Goal: Transaction & Acquisition: Subscribe to service/newsletter

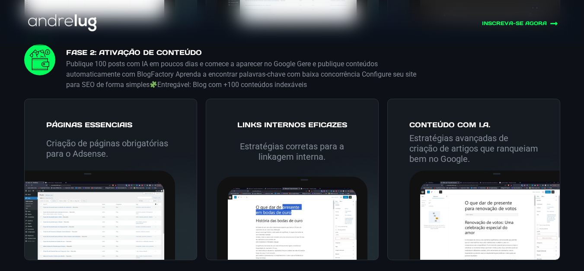
scroll to position [1772, 0]
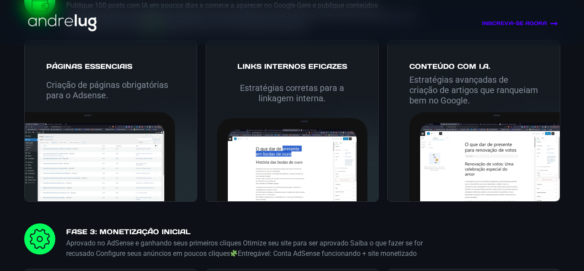
click at [525, 23] on link "INSCREVA-SE AGORA" at bounding box center [477, 23] width 161 height 8
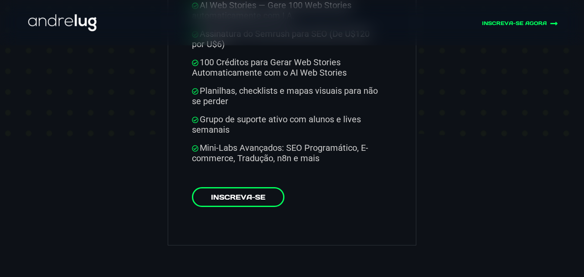
scroll to position [4547, 0]
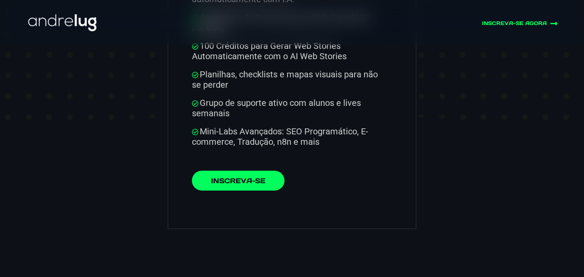
click at [253, 171] on link "Inscreva-se" at bounding box center [238, 181] width 92 height 20
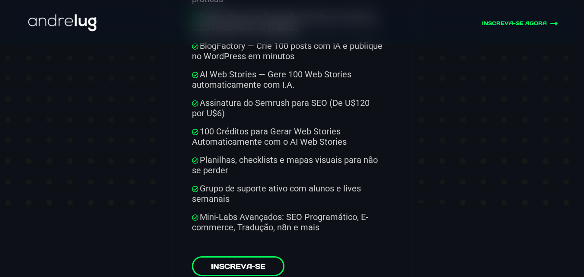
scroll to position [4460, 0]
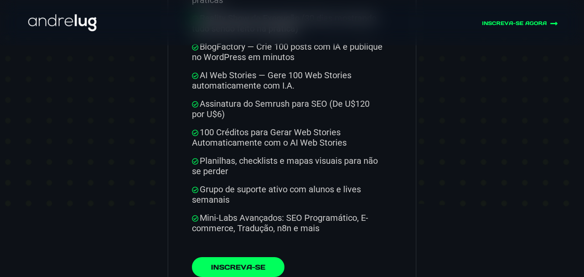
click at [241, 257] on link "Inscreva-se" at bounding box center [238, 267] width 92 height 20
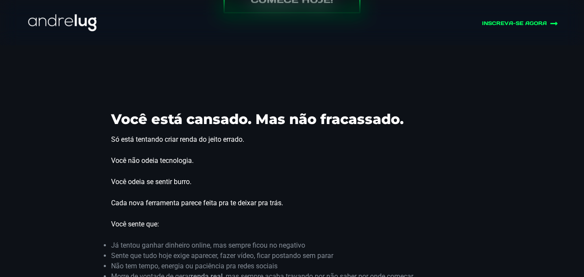
scroll to position [216, 0]
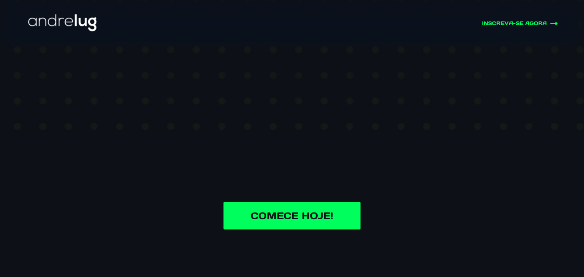
click at [333, 225] on link "Comece Hoje!" at bounding box center [291, 216] width 137 height 28
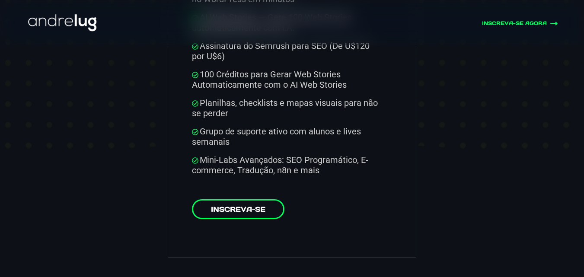
scroll to position [4547, 0]
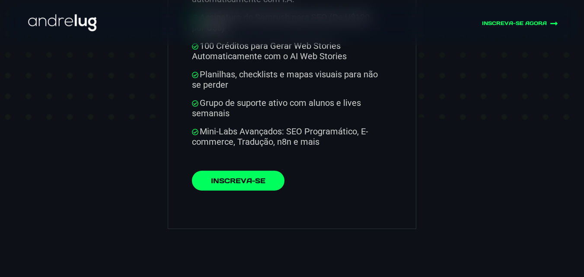
click at [251, 171] on link "Inscreva-se" at bounding box center [238, 181] width 92 height 20
